Goal: Information Seeking & Learning: Understand process/instructions

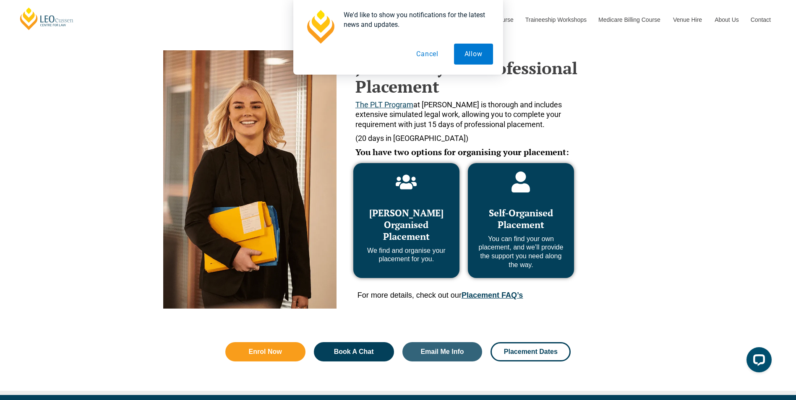
click at [527, 223] on span "Self-Organised Placement" at bounding box center [521, 219] width 64 height 24
click at [522, 199] on div "Self-Organised Placement You can find your own placement, and we’ll provide the…" at bounding box center [520, 234] width 89 height 71
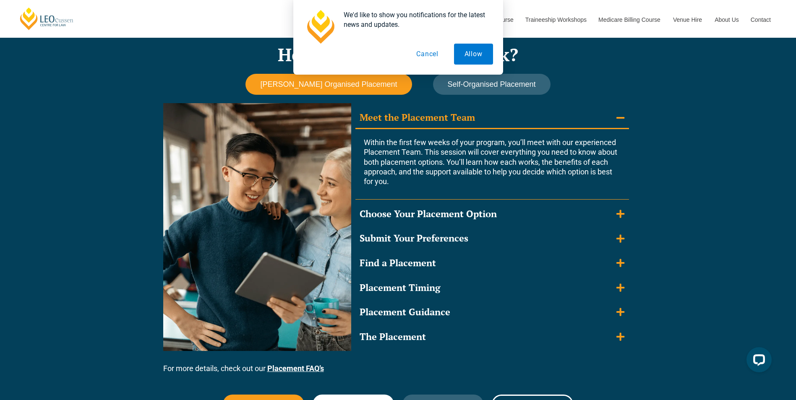
scroll to position [721, 0]
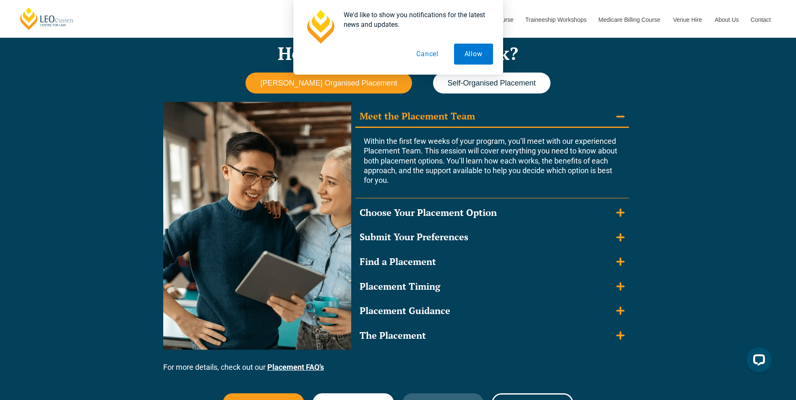
click at [507, 86] on span "Self-Organised Placement" at bounding box center [491, 83] width 88 height 9
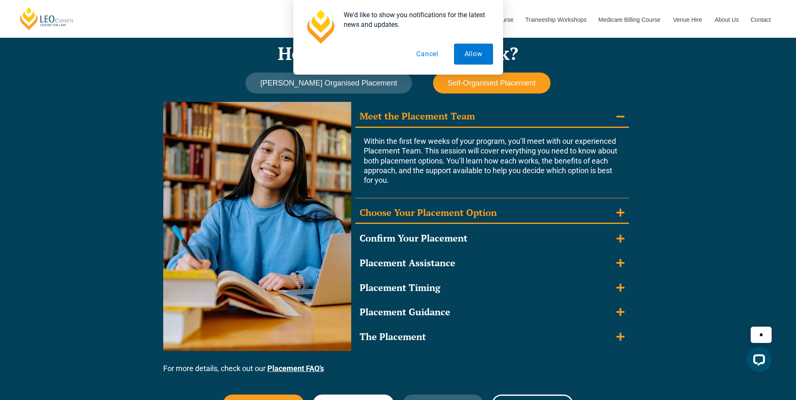
click at [481, 208] on div "Choose Your Placement Option" at bounding box center [427, 213] width 137 height 12
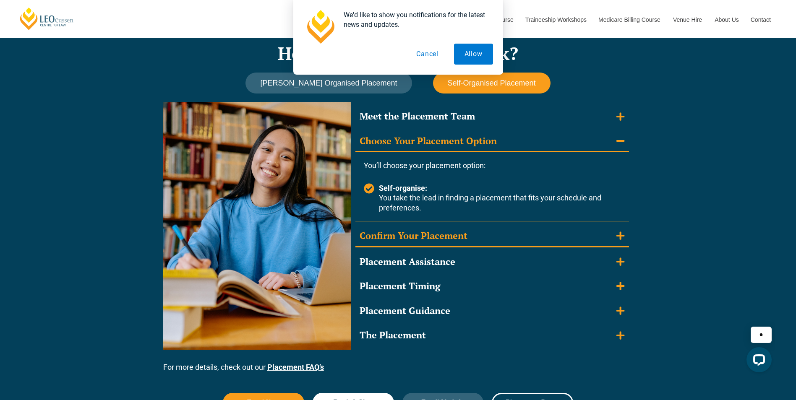
click at [454, 234] on div "Confirm Your Placement" at bounding box center [413, 236] width 108 height 12
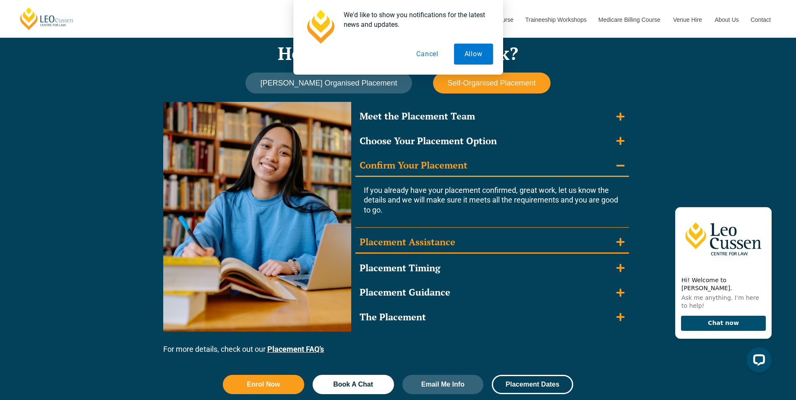
click at [421, 242] on div "Placement Assistance" at bounding box center [407, 242] width 96 height 12
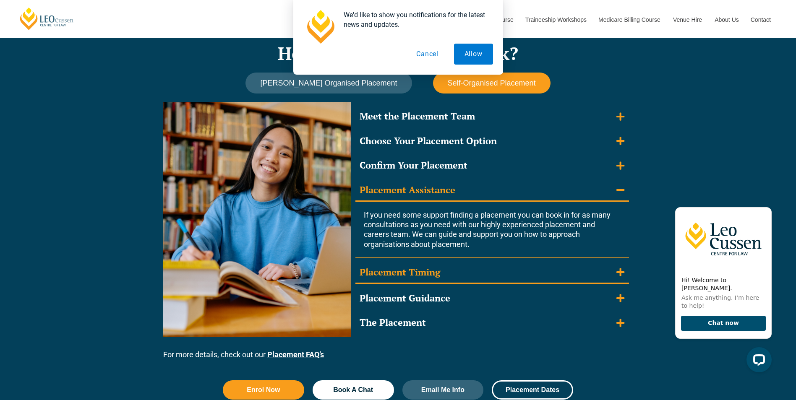
click at [421, 267] on div "Placement Timing" at bounding box center [399, 272] width 81 height 12
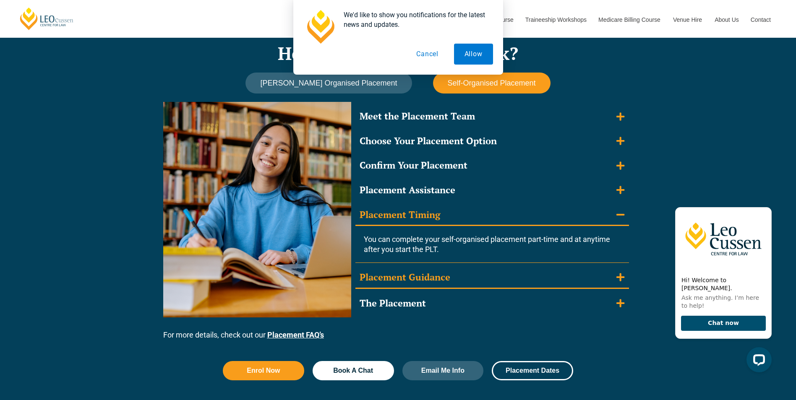
click at [416, 275] on div "Placement Guidance" at bounding box center [404, 277] width 91 height 12
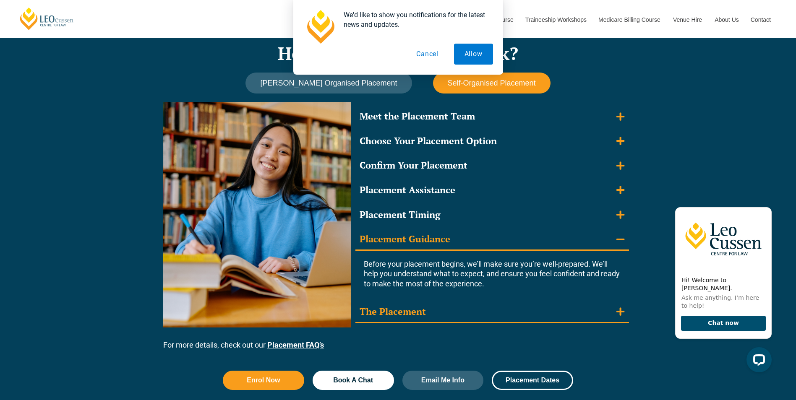
click at [404, 316] on div "The Placement" at bounding box center [392, 312] width 66 height 12
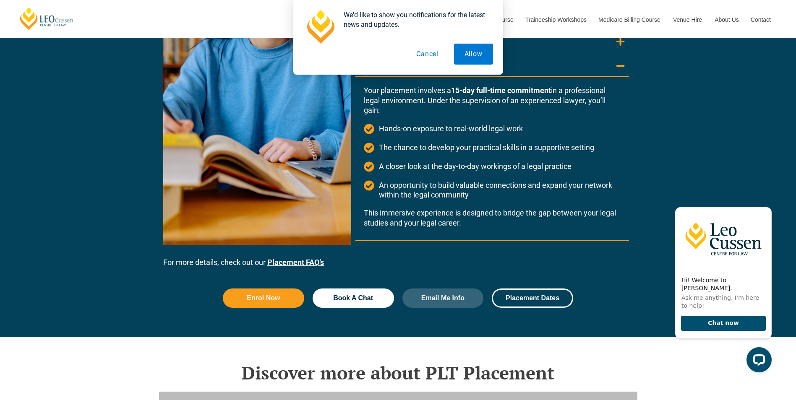
scroll to position [1056, 0]
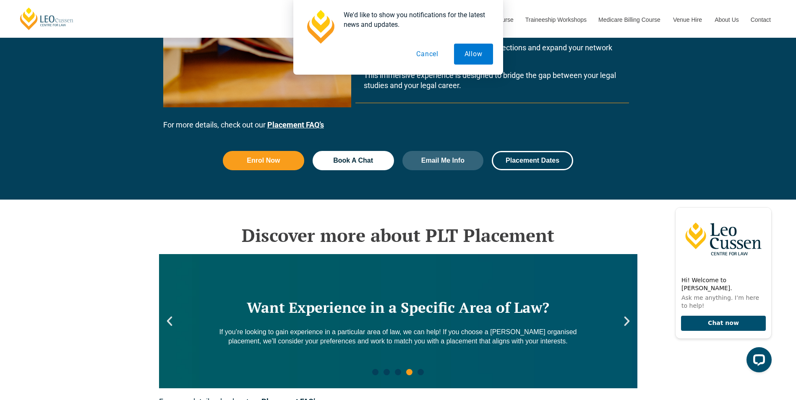
drag, startPoint x: 794, startPoint y: 138, endPoint x: 796, endPoint y: 142, distance: 4.8
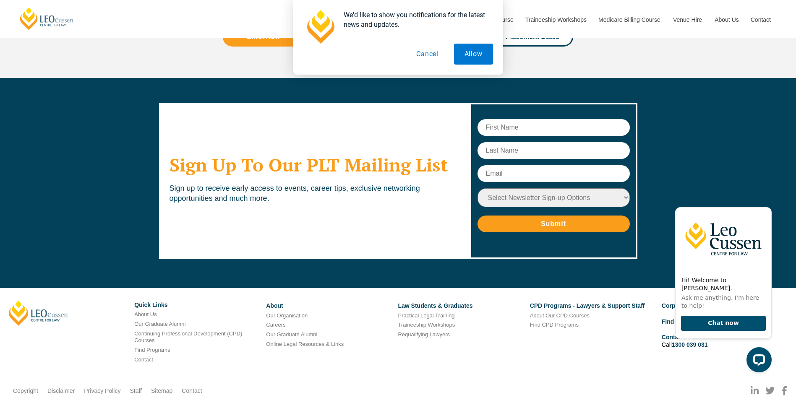
scroll to position [3403, 0]
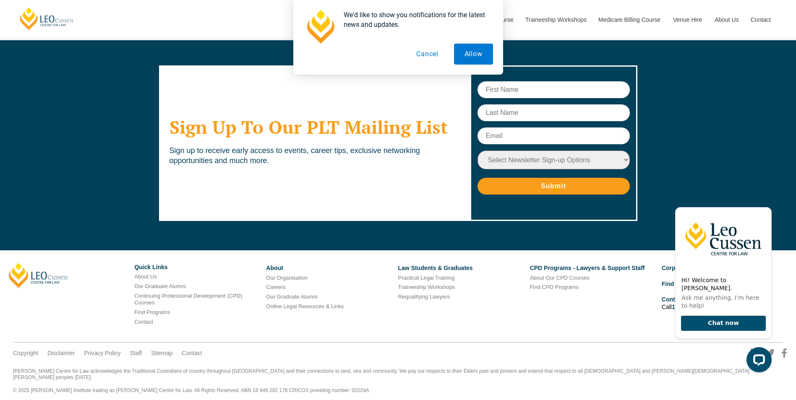
drag, startPoint x: 801, startPoint y: 137, endPoint x: 100, endPoint y: 167, distance: 701.9
